Goal: Information Seeking & Learning: Learn about a topic

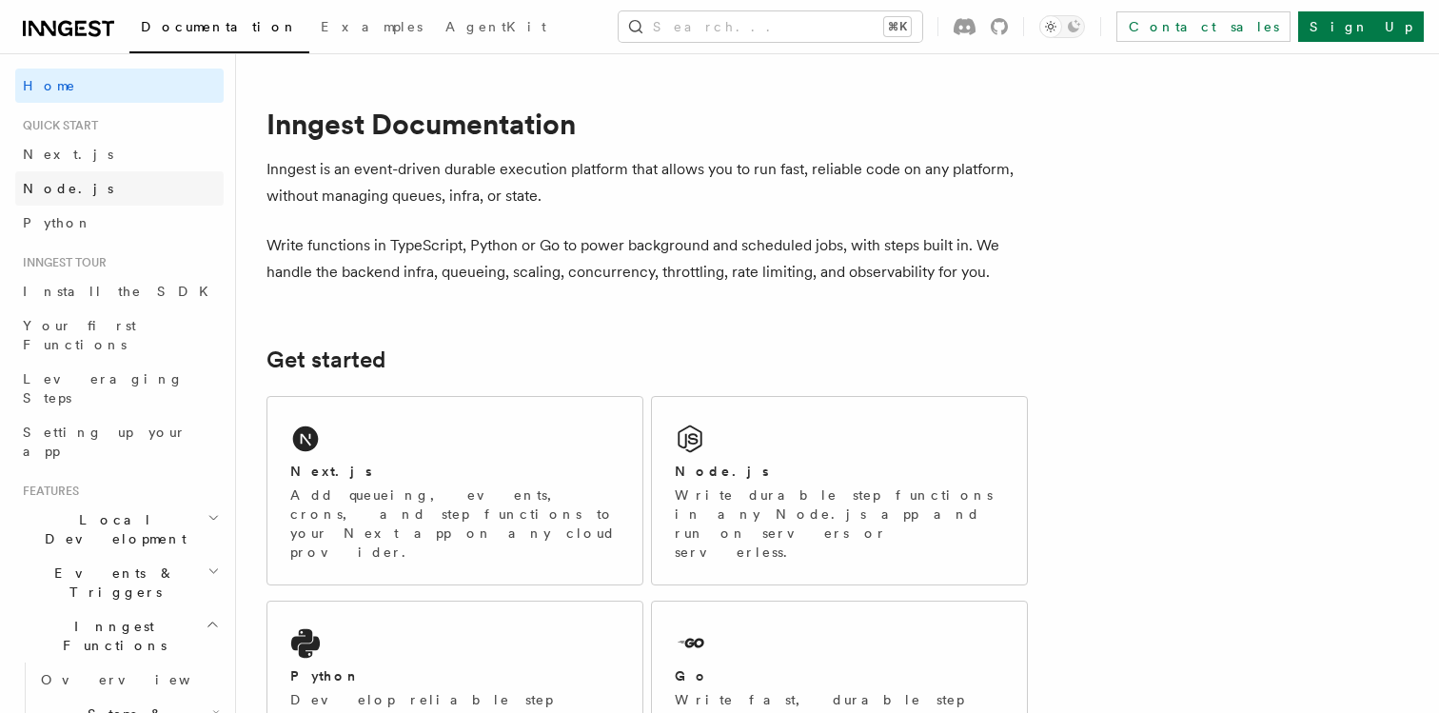
click at [86, 188] on link "Node.js" at bounding box center [119, 188] width 208 height 34
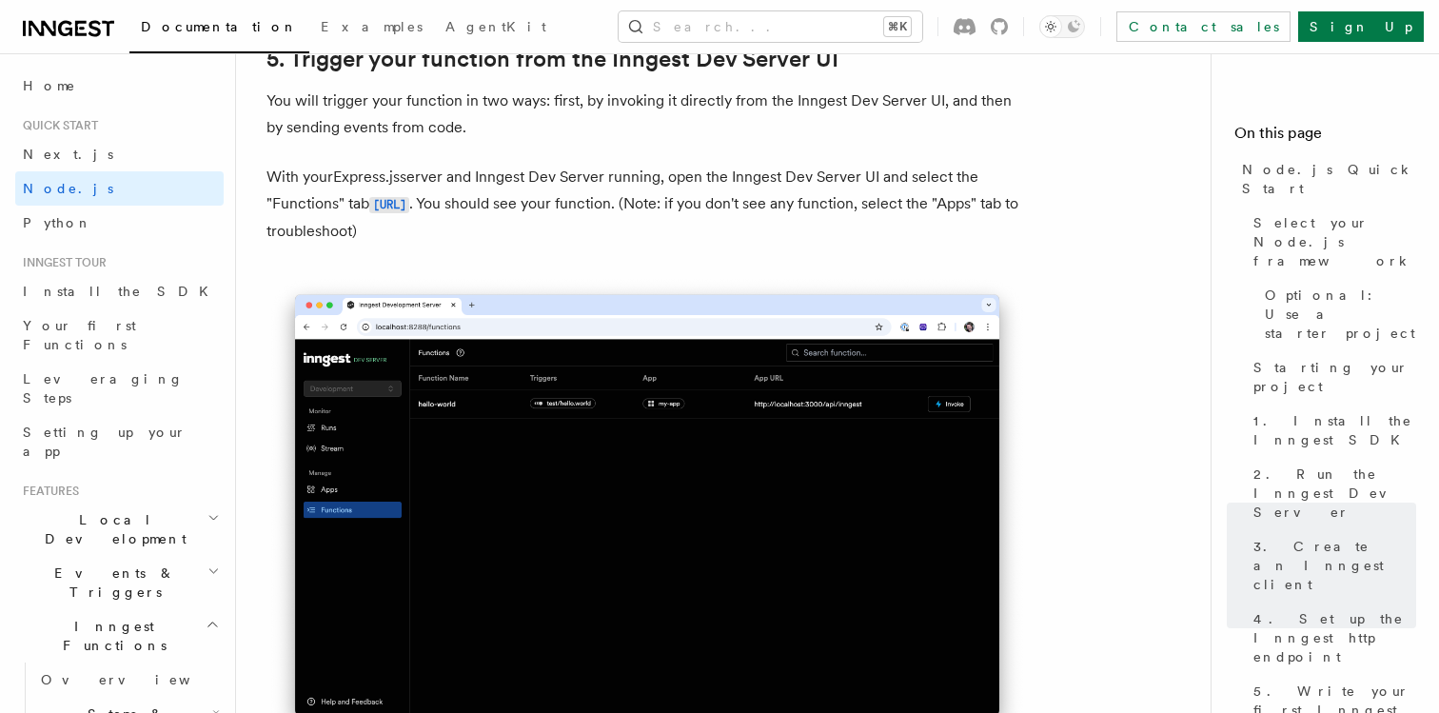
scroll to position [4518, 0]
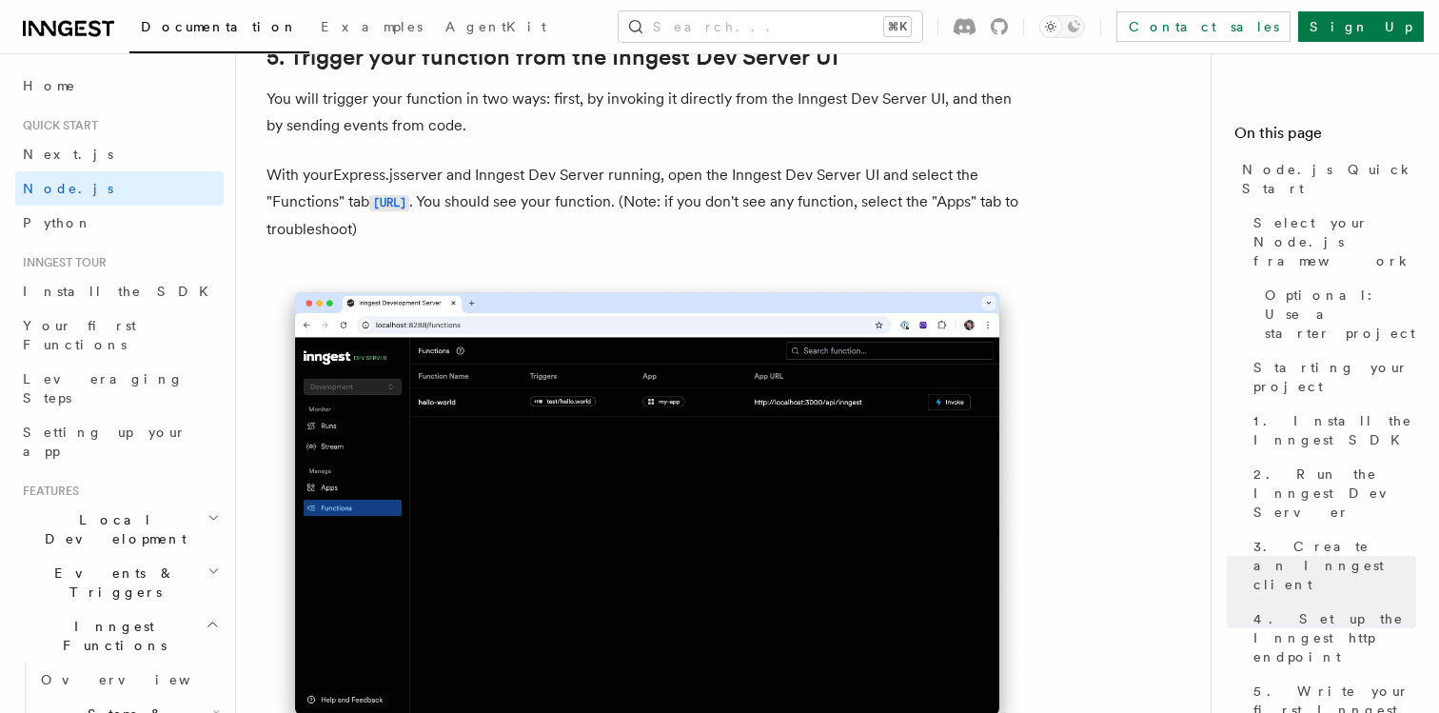
click at [626, 134] on p "You will trigger your function in two ways: first, by invoking it directly from…" at bounding box center [647, 112] width 761 height 53
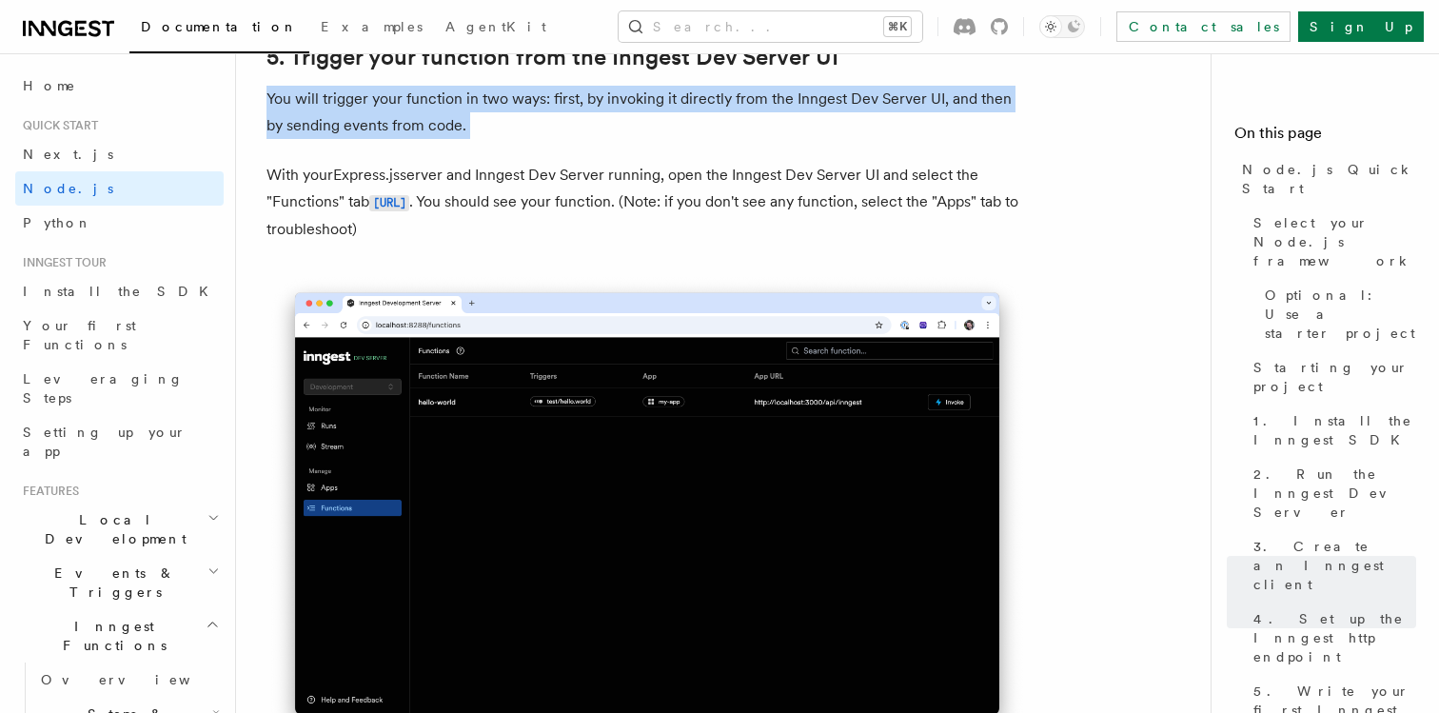
click at [626, 134] on p "You will trigger your function in two ways: first, by invoking it directly from…" at bounding box center [647, 112] width 761 height 53
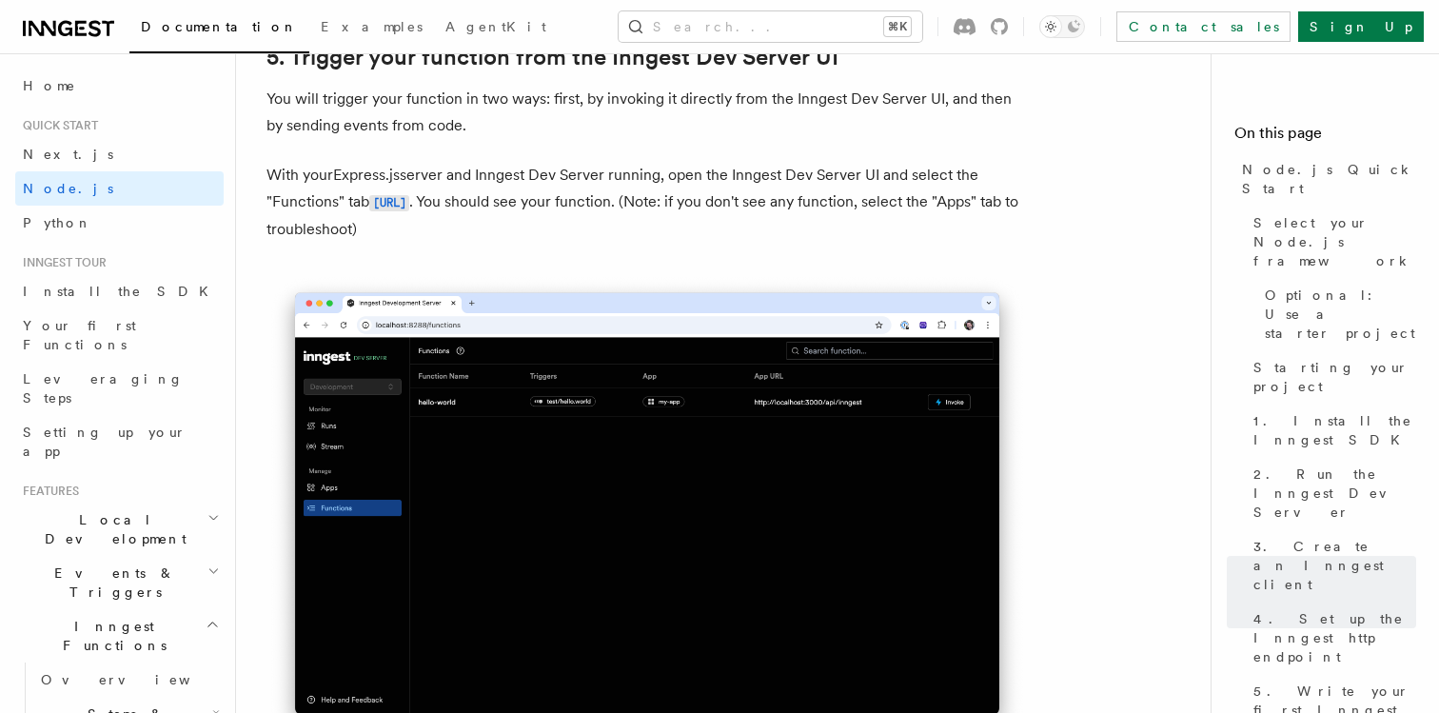
click at [603, 133] on p "You will trigger your function in two ways: first, by invoking it directly from…" at bounding box center [647, 112] width 761 height 53
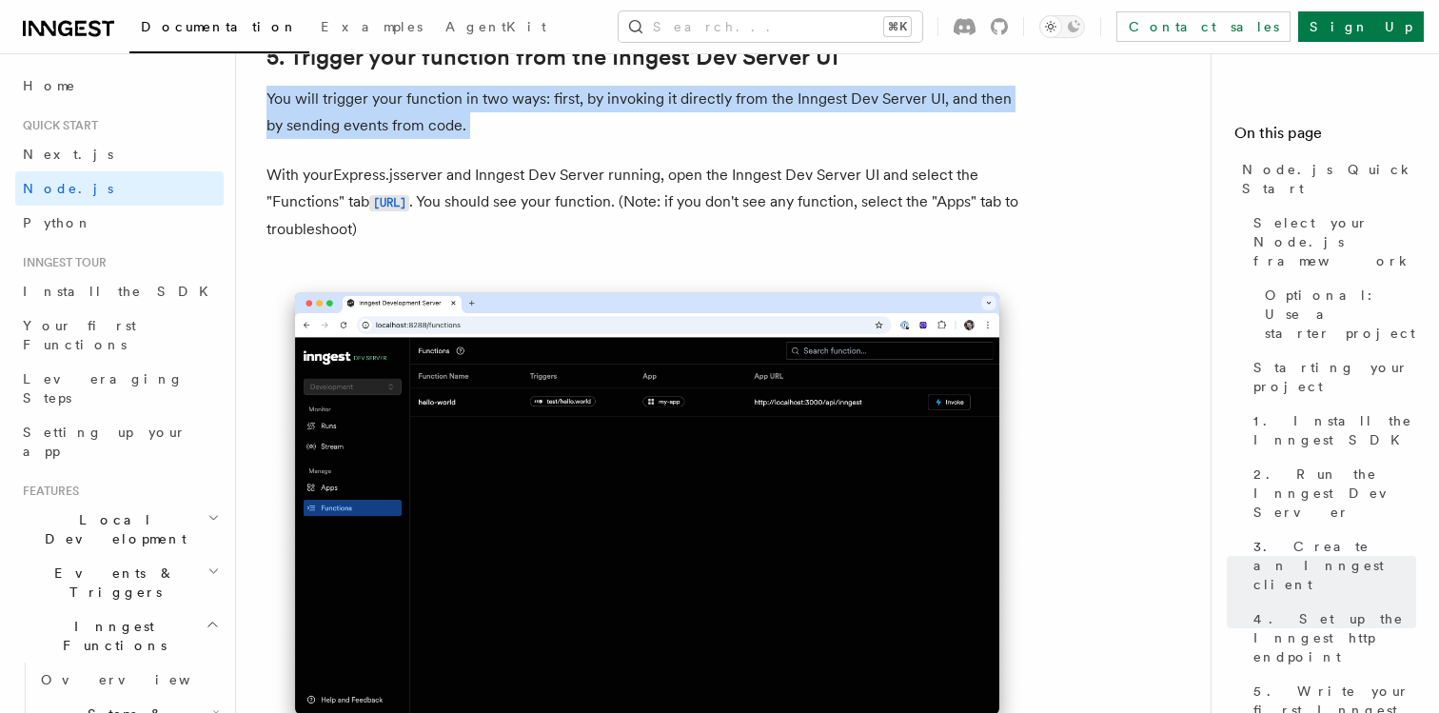
click at [603, 133] on p "You will trigger your function in two ways: first, by invoking it directly from…" at bounding box center [647, 112] width 761 height 53
click at [546, 139] on p "You will trigger your function in two ways: first, by invoking it directly from…" at bounding box center [647, 112] width 761 height 53
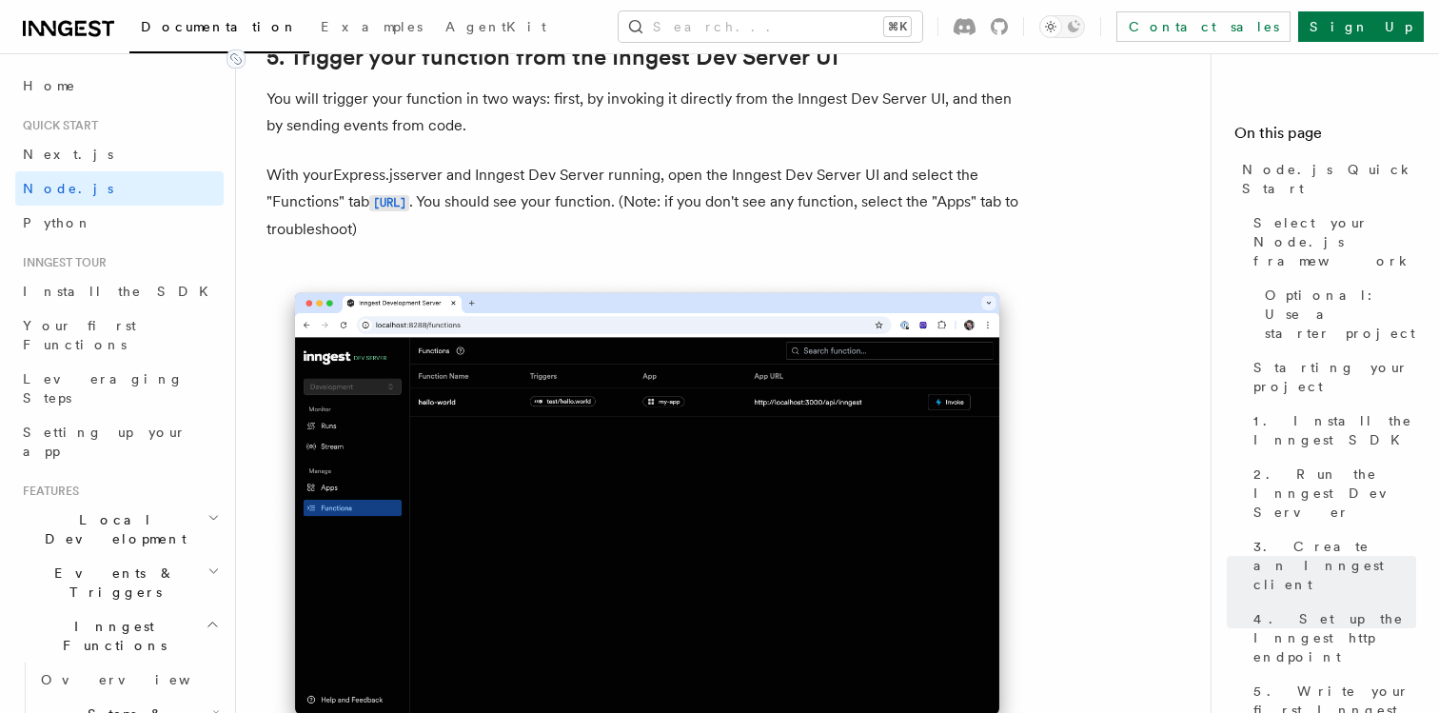
click at [458, 70] on link "5. Trigger your function from the Inngest Dev Server UI" at bounding box center [553, 57] width 572 height 27
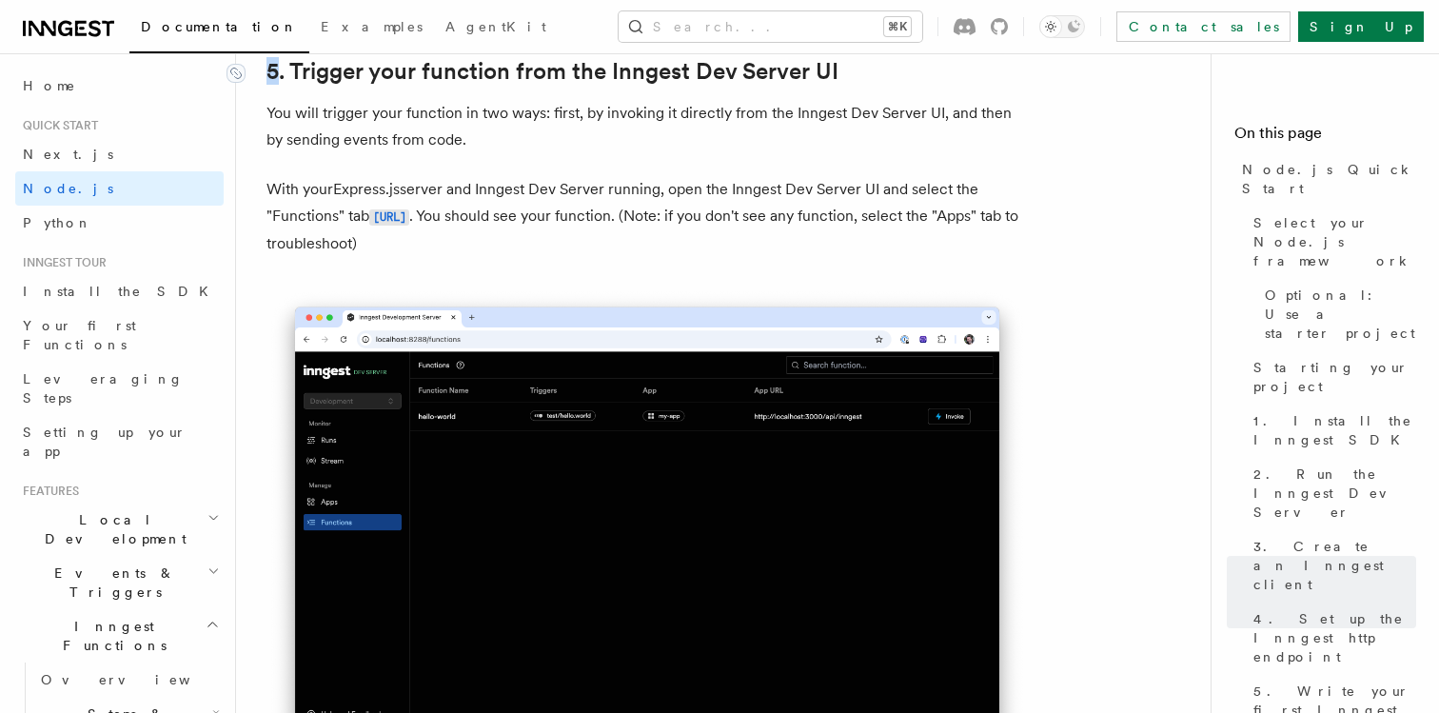
click at [445, 85] on link "5. Trigger your function from the Inngest Dev Server UI" at bounding box center [553, 71] width 572 height 27
click at [400, 149] on p "You will trigger your function in two ways: first, by invoking it directly from…" at bounding box center [647, 126] width 761 height 53
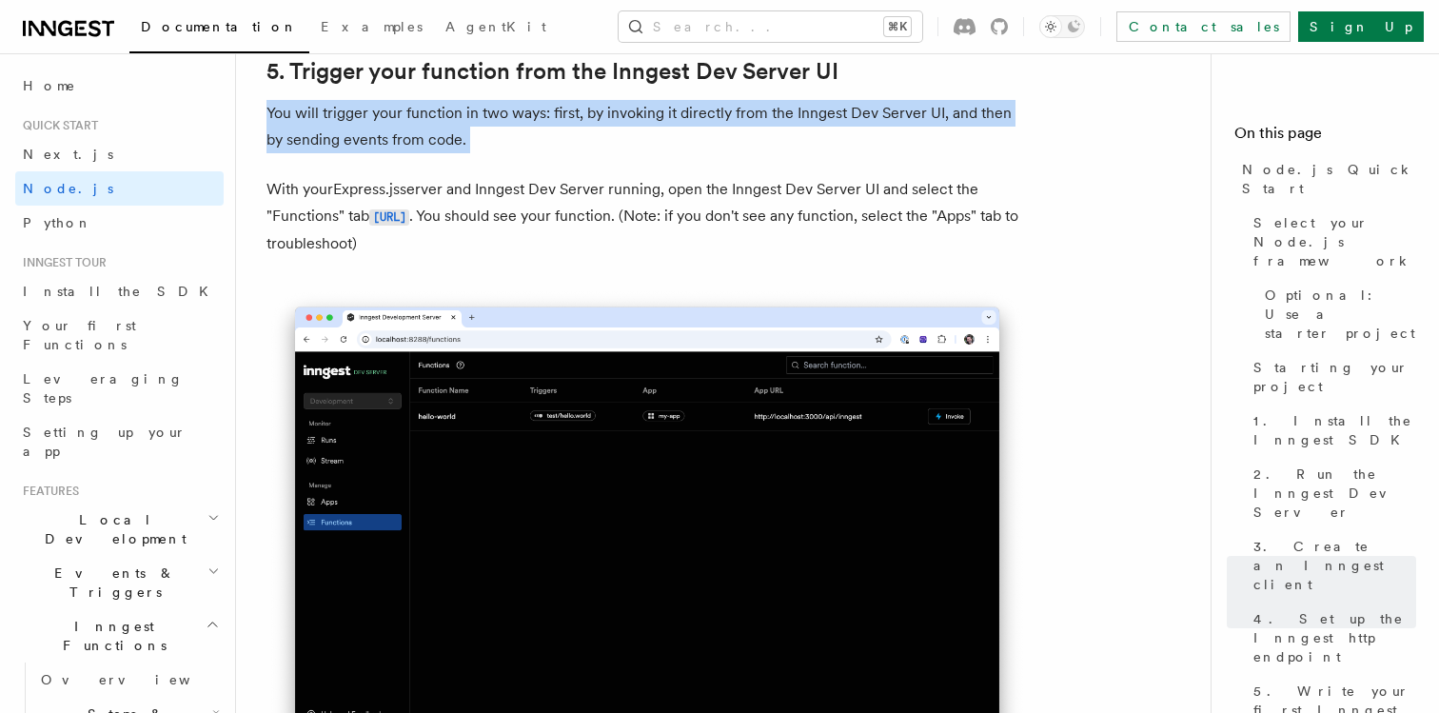
click at [400, 149] on p "You will trigger your function in two ways: first, by invoking it directly from…" at bounding box center [647, 126] width 761 height 53
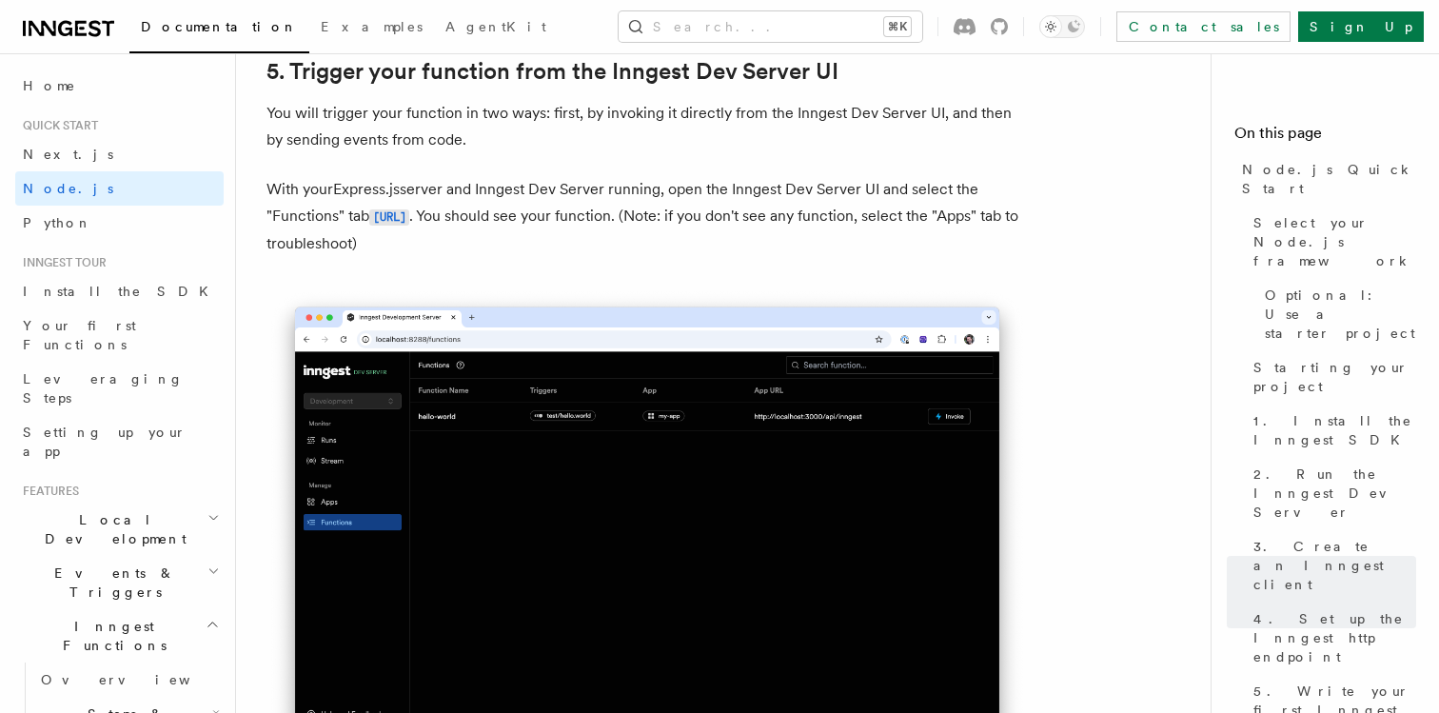
click at [428, 153] on p "You will trigger your function in two ways: first, by invoking it directly from…" at bounding box center [647, 126] width 761 height 53
click at [440, 145] on p "You will trigger your function in two ways: first, by invoking it directly from…" at bounding box center [647, 126] width 761 height 53
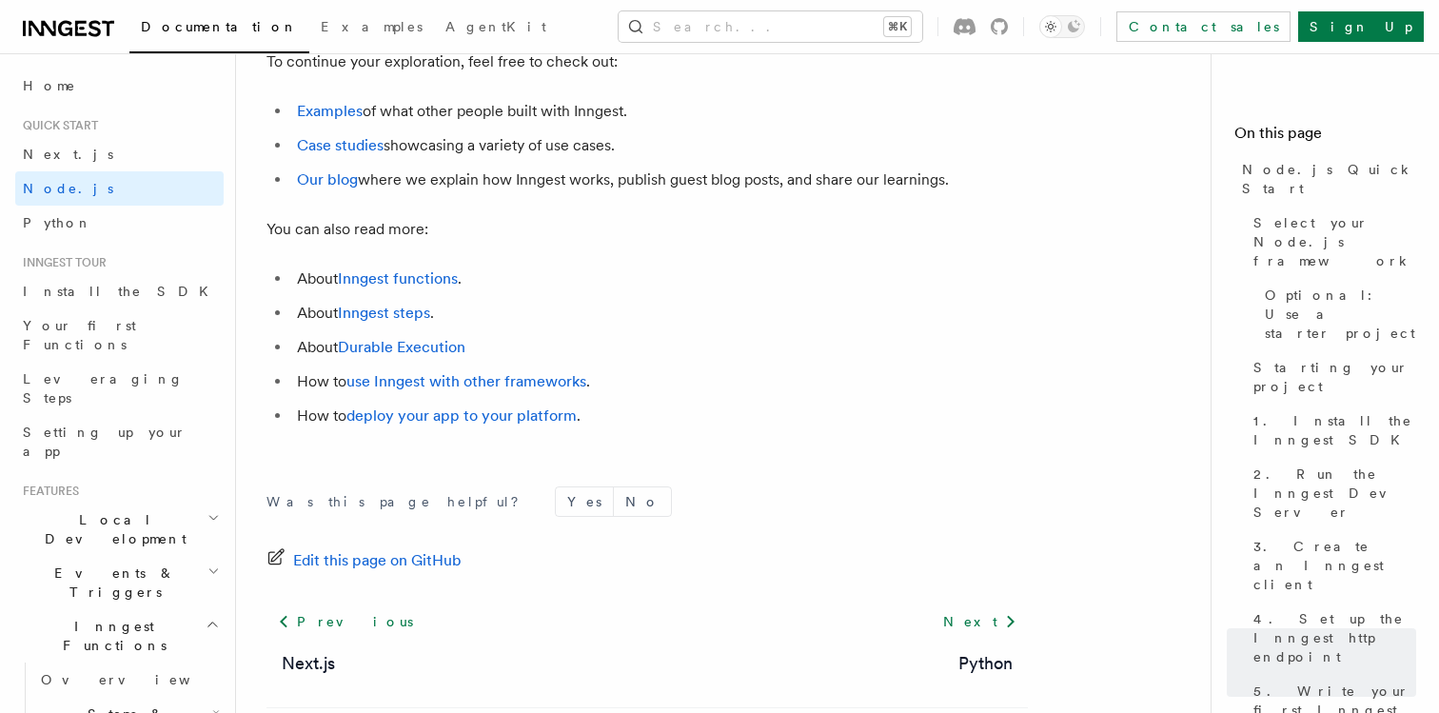
scroll to position [12124, 0]
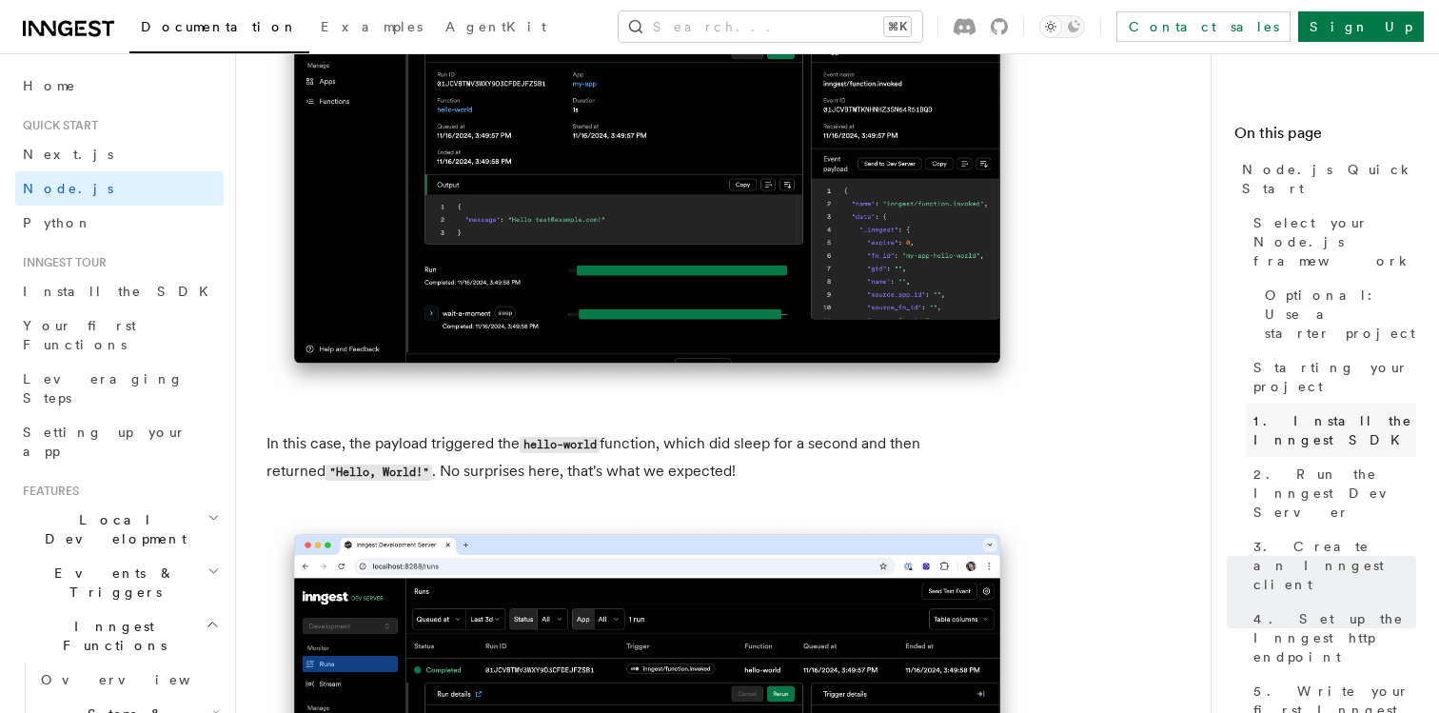
click at [1339, 411] on span "1. Install the Inngest SDK" at bounding box center [1335, 430] width 163 height 38
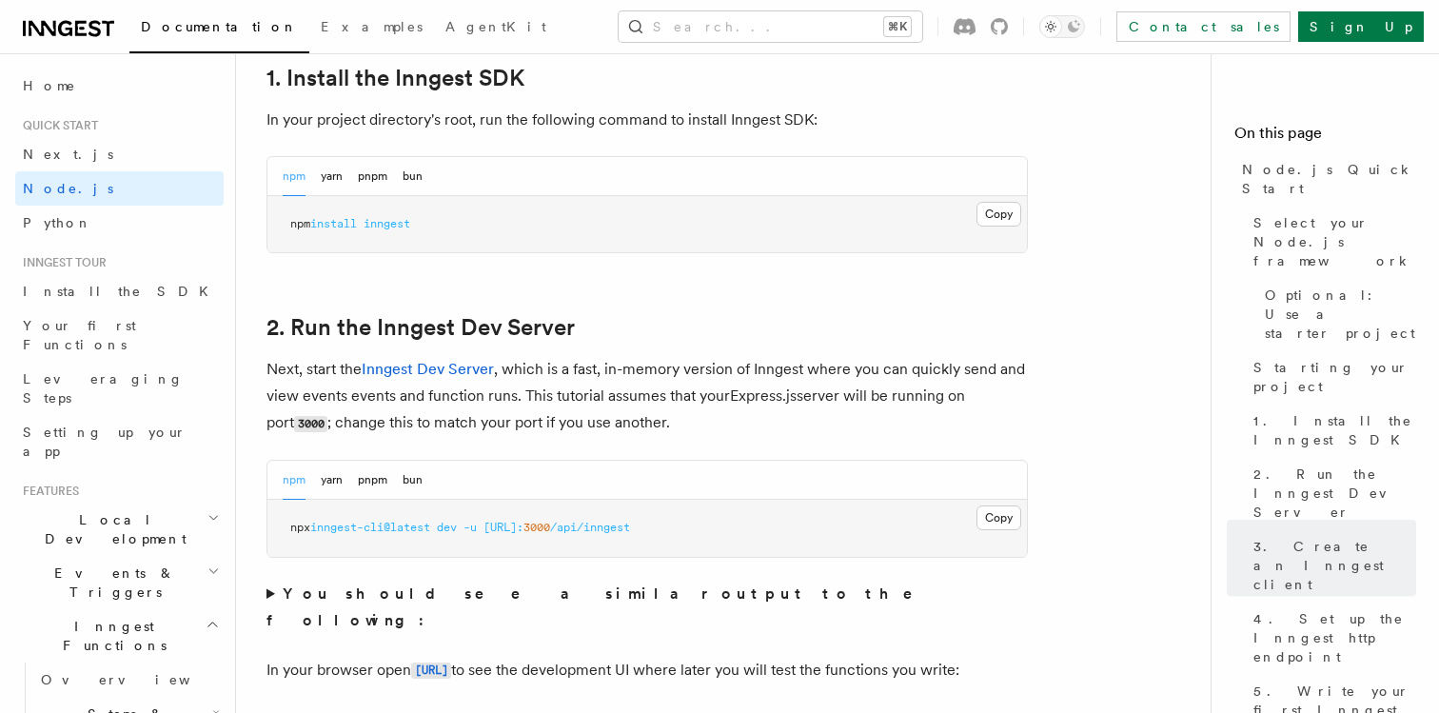
scroll to position [1222, 0]
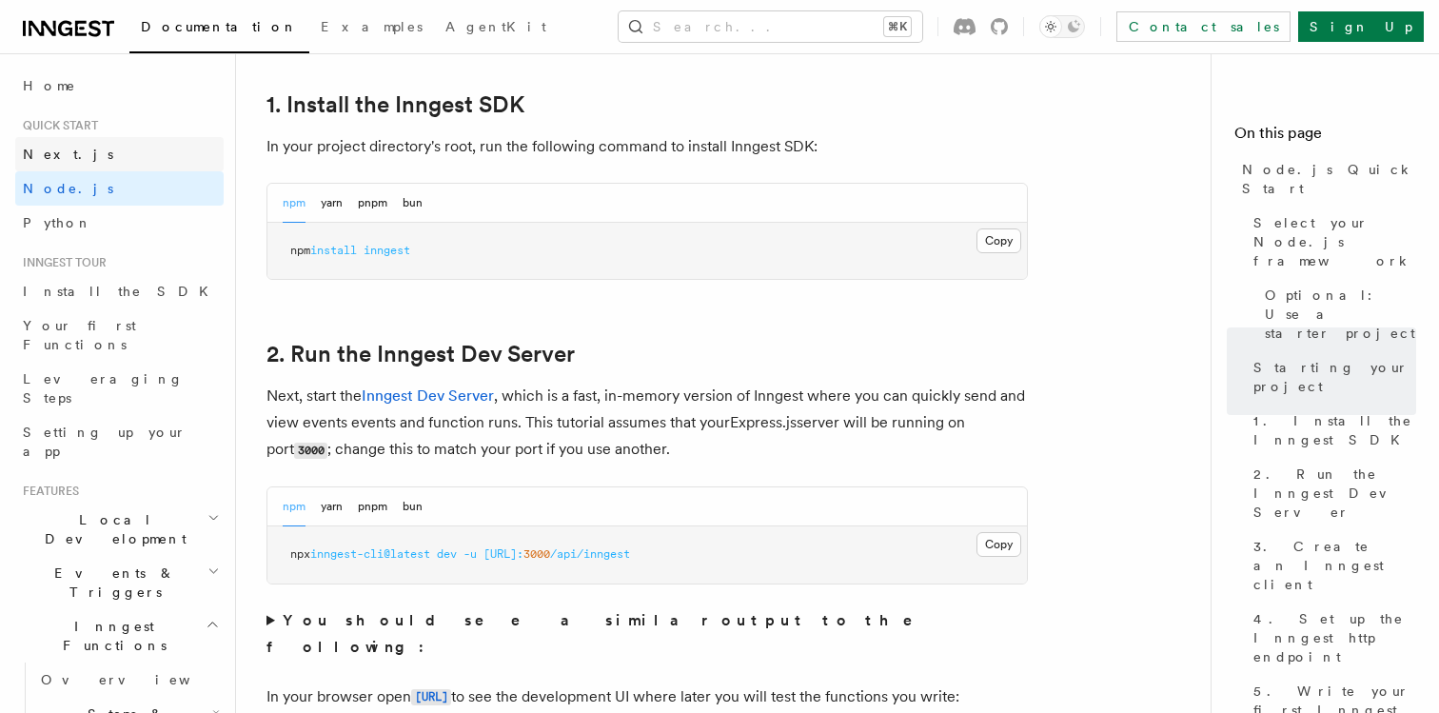
click at [109, 156] on link "Next.js" at bounding box center [119, 154] width 208 height 34
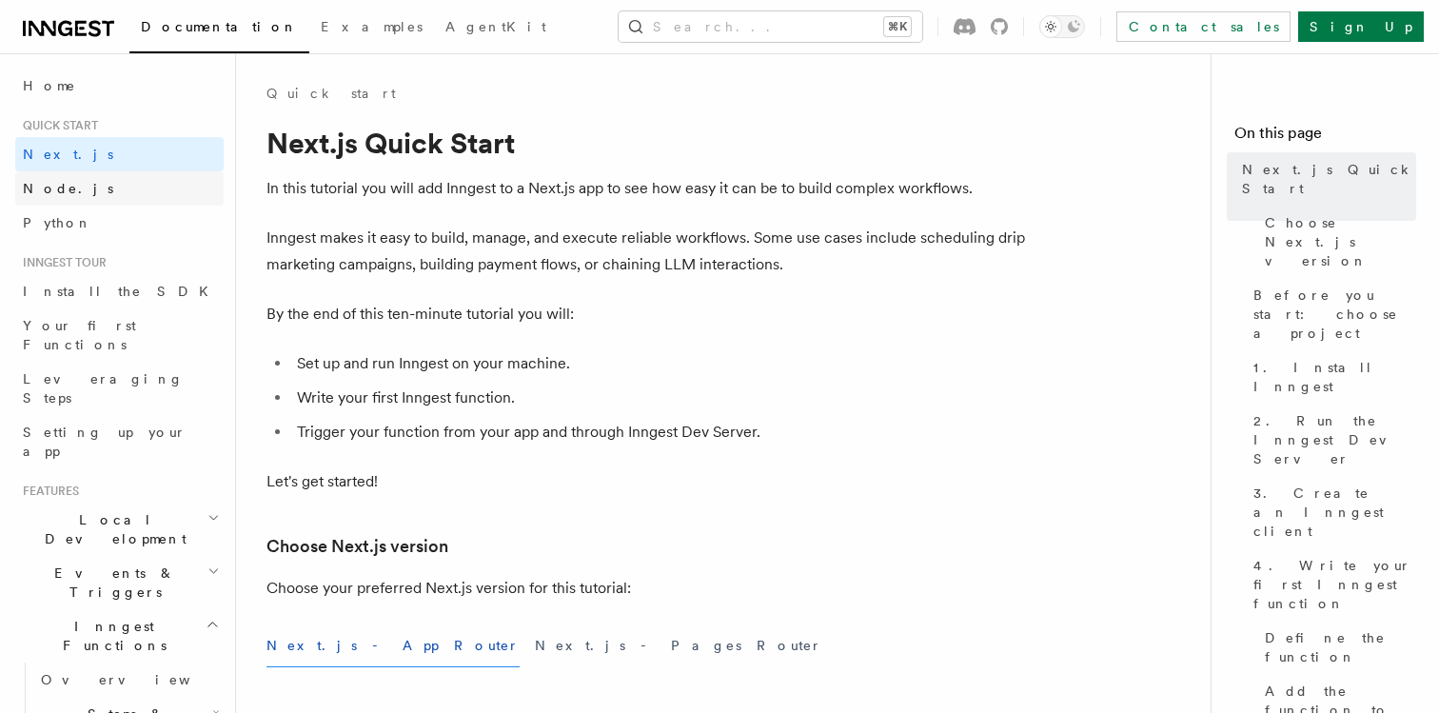
click at [81, 193] on link "Node.js" at bounding box center [119, 188] width 208 height 34
